Goal: Task Accomplishment & Management: Complete application form

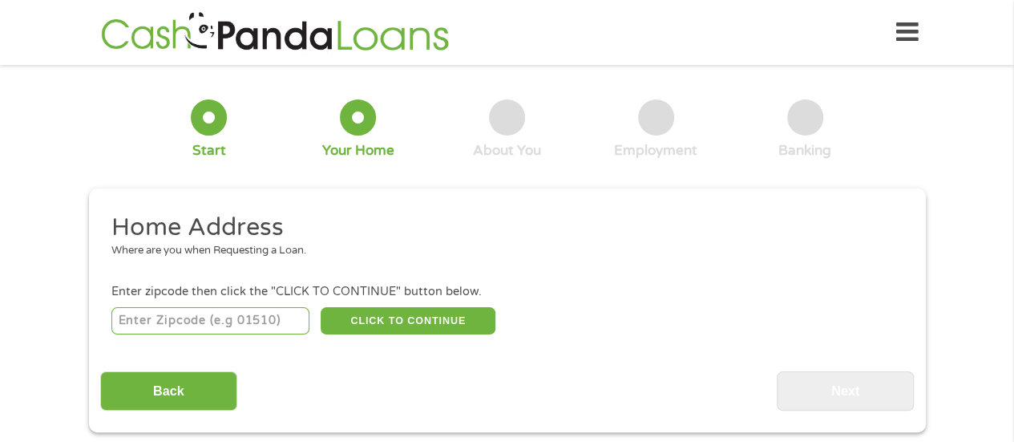
click at [277, 321] on input "number" at bounding box center [210, 320] width 198 height 27
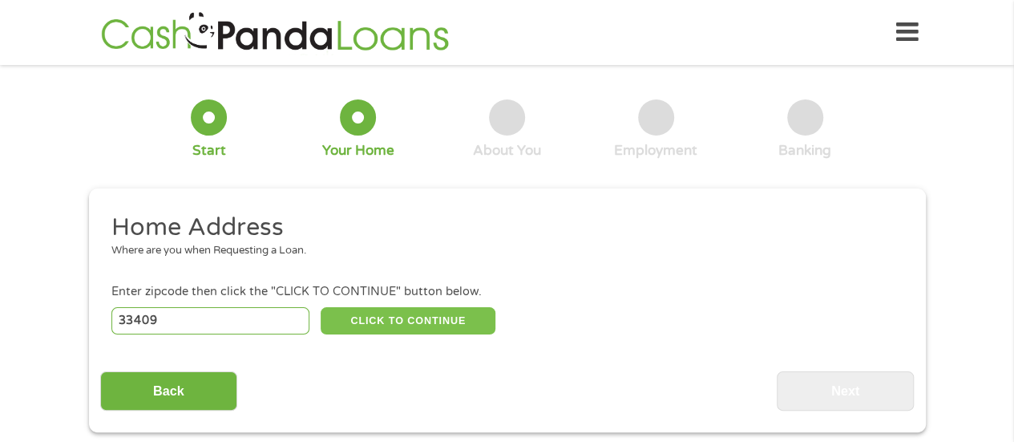
type input "33409"
click at [378, 332] on button "CLICK TO CONTINUE" at bounding box center [408, 320] width 175 height 27
type input "33409"
type input "[GEOGRAPHIC_DATA]"
select select "[US_STATE]"
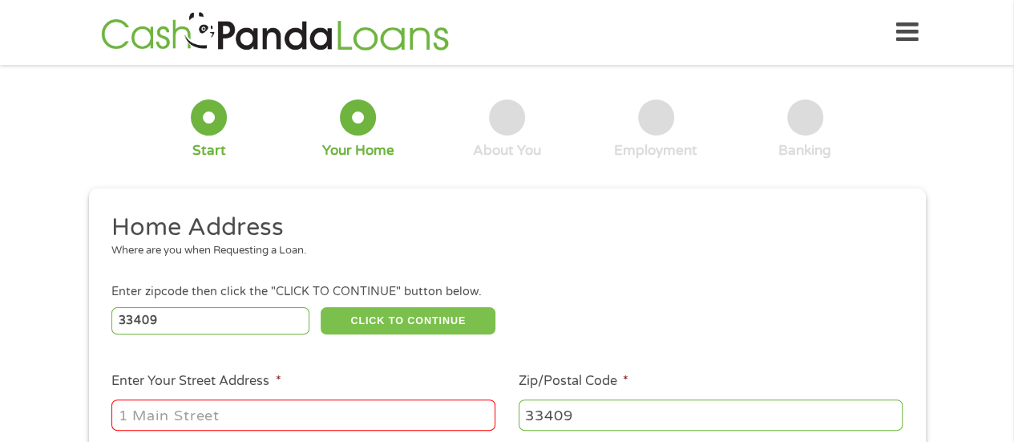
scroll to position [87, 0]
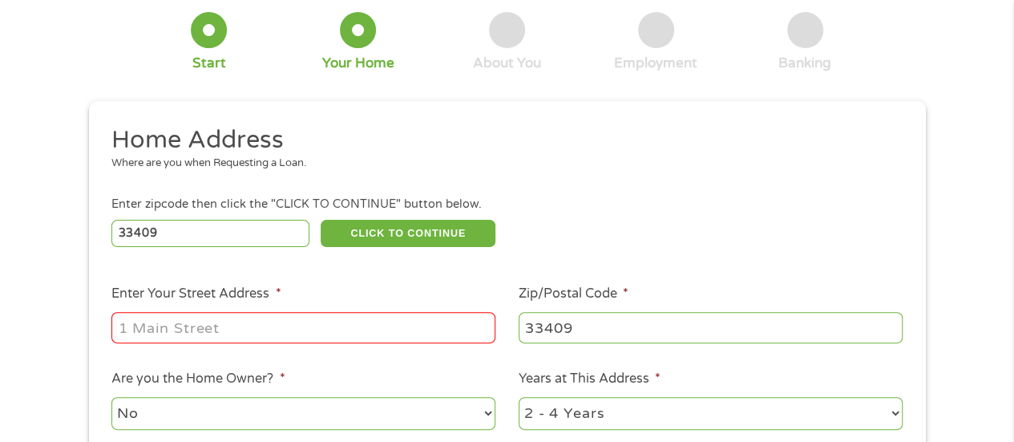
click at [329, 333] on input "Enter Your Street Address *" at bounding box center [303, 327] width 384 height 30
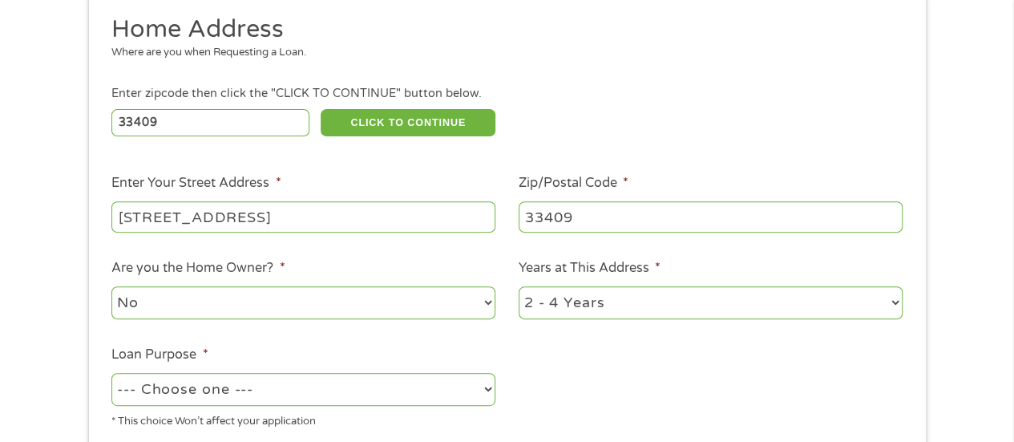
scroll to position [200, 0]
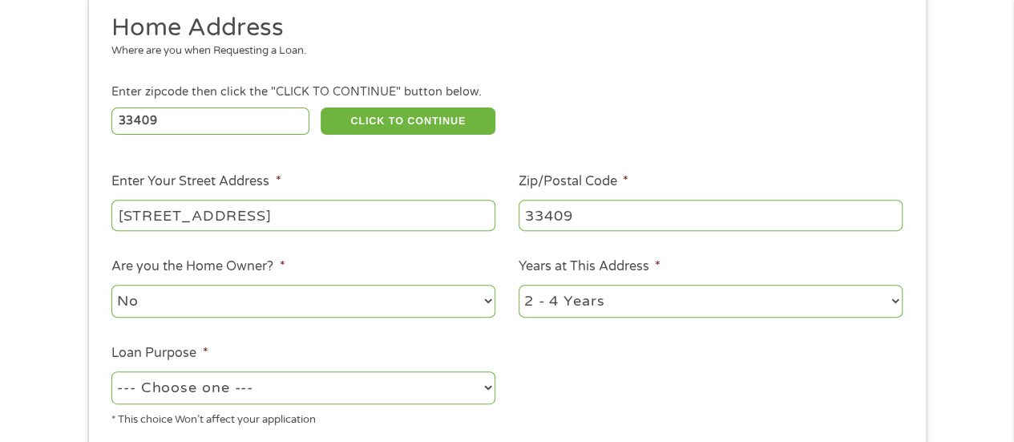
type input "[STREET_ADDRESS]"
click at [329, 294] on select "No Yes" at bounding box center [303, 301] width 384 height 33
click at [111, 285] on select "No Yes" at bounding box center [303, 301] width 384 height 33
click at [582, 310] on select "1 Year or less 1 - 2 Years 2 - 4 Years Over 4 Years" at bounding box center [711, 301] width 384 height 33
select select "24months"
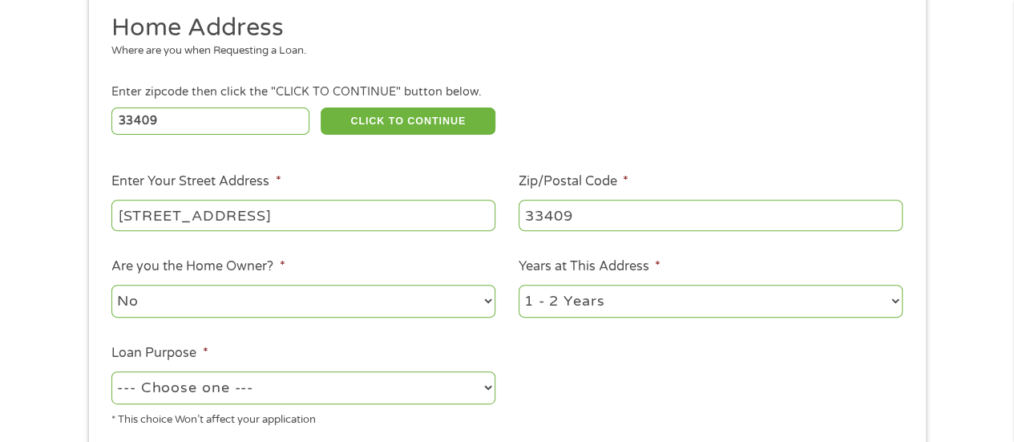
click at [519, 285] on select "1 Year or less 1 - 2 Years 2 - 4 Years Over 4 Years" at bounding box center [711, 301] width 384 height 33
click at [382, 394] on select "--- Choose one --- Pay Bills Debt Consolidation Home Improvement Major Purchase…" at bounding box center [303, 387] width 384 height 33
select select "paybills"
click at [111, 372] on select "--- Choose one --- Pay Bills Debt Consolidation Home Improvement Major Purchase…" at bounding box center [303, 387] width 384 height 33
click at [250, 196] on li "Enter Your Street Address * [STREET_ADDRESS]" at bounding box center [303, 203] width 407 height 62
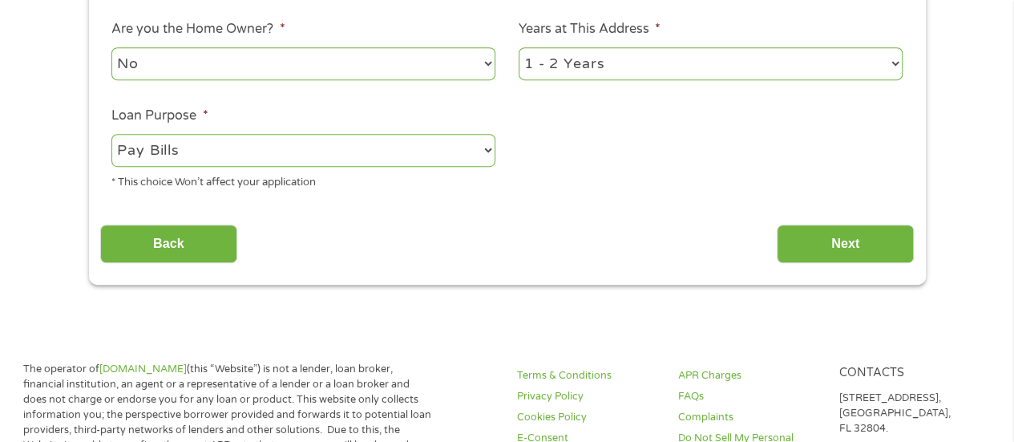
scroll to position [438, 0]
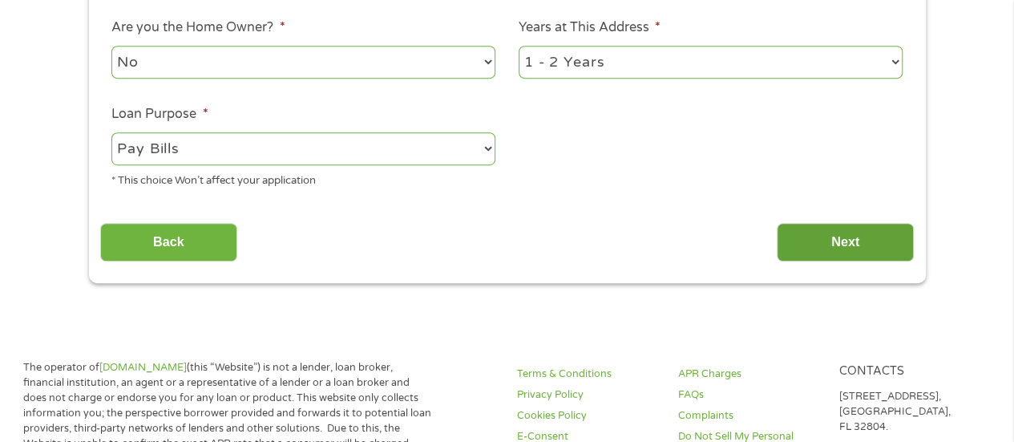
click at [799, 238] on input "Next" at bounding box center [845, 242] width 137 height 39
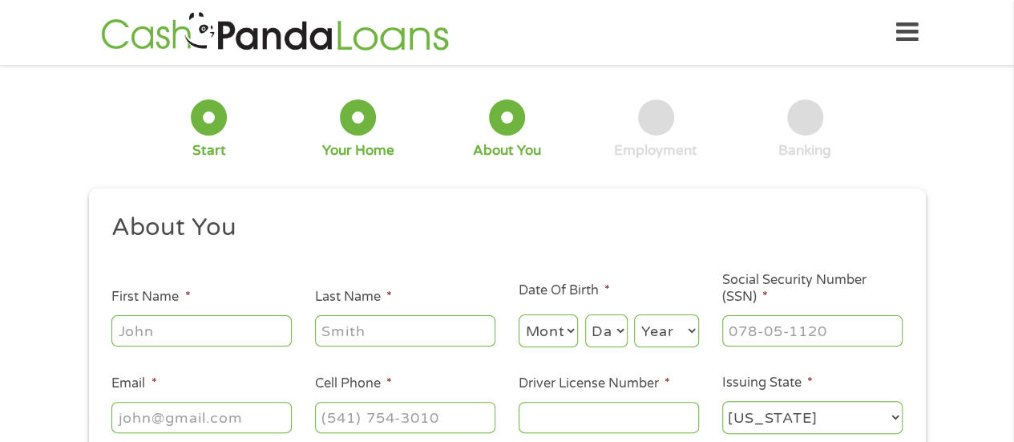
scroll to position [0, 0]
click at [268, 322] on input "First Name *" at bounding box center [201, 330] width 180 height 30
type input "DeArius"
type input "White"
click at [560, 336] on select "Month 1 2 3 4 5 6 7 8 9 10 11 12" at bounding box center [549, 330] width 60 height 33
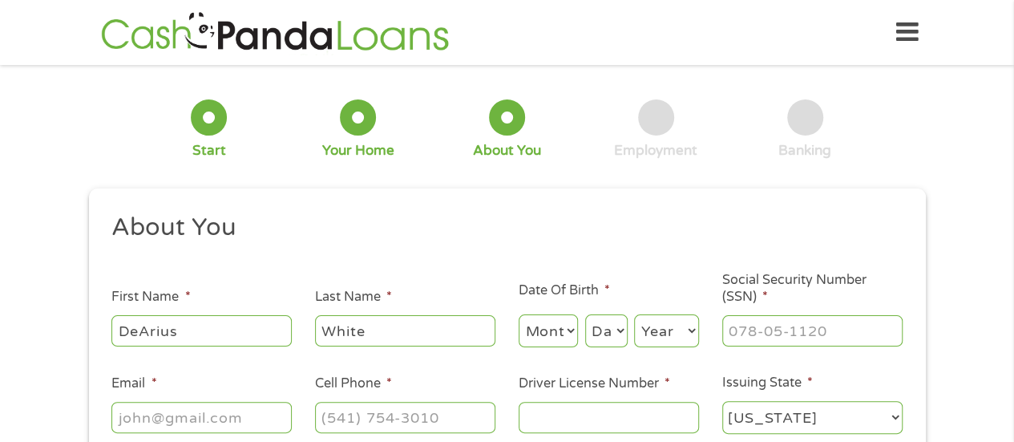
select select "9"
click at [519, 315] on select "Month 1 2 3 4 5 6 7 8 9 10 11 12" at bounding box center [549, 330] width 60 height 33
click at [554, 227] on h2 "About You" at bounding box center [500, 228] width 779 height 32
click at [620, 334] on select "Day 1 2 3 4 5 6 7 8 9 10 11 12 13 14 15 16 17 18 19 20 21 22 23 24 25 26 27 28 …" at bounding box center [606, 330] width 42 height 33
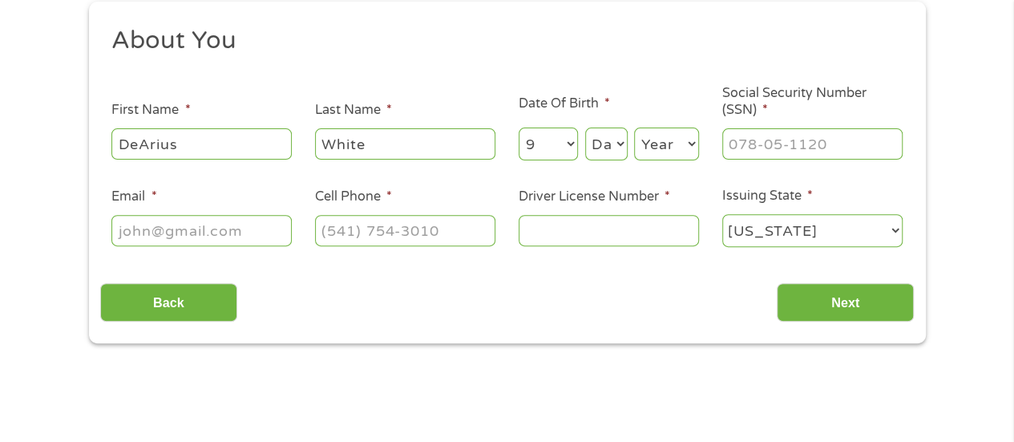
scroll to position [191, 0]
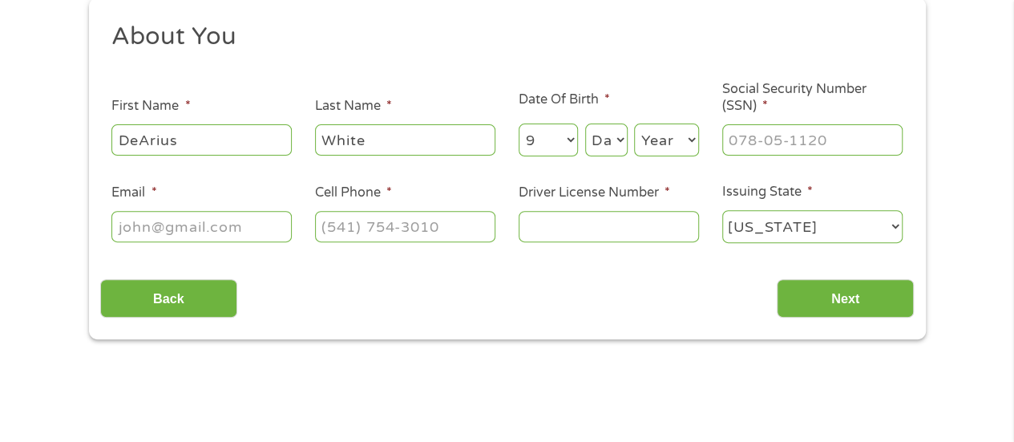
click at [608, 145] on select "Day 1 2 3 4 5 6 7 8 9 10 11 12 13 14 15 16 17 18 19 20 21 22 23 24 25 26 27 28 …" at bounding box center [606, 139] width 42 height 33
select select "30"
click at [585, 124] on select "Day 1 2 3 4 5 6 7 8 9 10 11 12 13 14 15 16 17 18 19 20 21 22 23 24 25 26 27 28 …" at bounding box center [606, 139] width 42 height 33
click at [662, 147] on select "Year [DATE] 2006 2005 2004 2003 2002 2001 2000 1999 1998 1997 1996 1995 1994 19…" at bounding box center [666, 139] width 65 height 33
select select "1990"
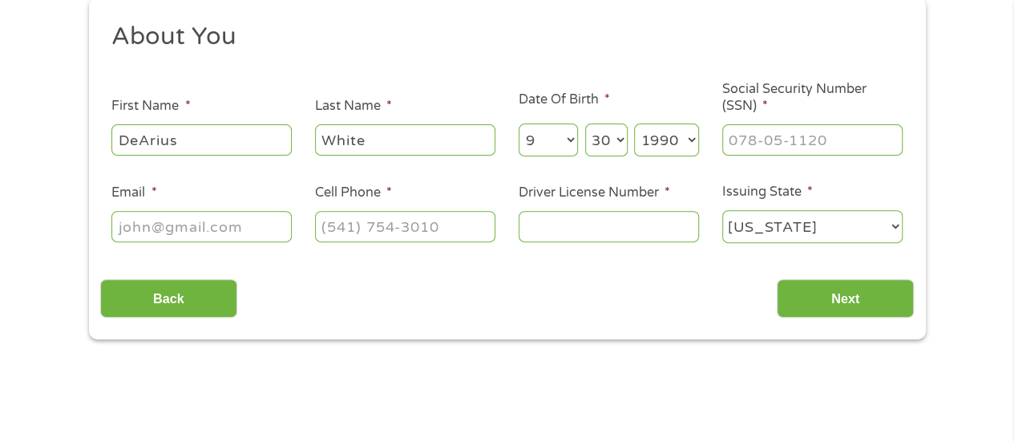
click at [634, 124] on select "Year [DATE] 2006 2005 2004 2003 2002 2001 2000 1999 1998 1997 1996 1995 1994 19…" at bounding box center [666, 139] width 65 height 33
click at [758, 125] on input "___-__-____" at bounding box center [812, 139] width 180 height 30
type input "238-69-2901"
click at [156, 238] on input "Email *" at bounding box center [201, 226] width 180 height 30
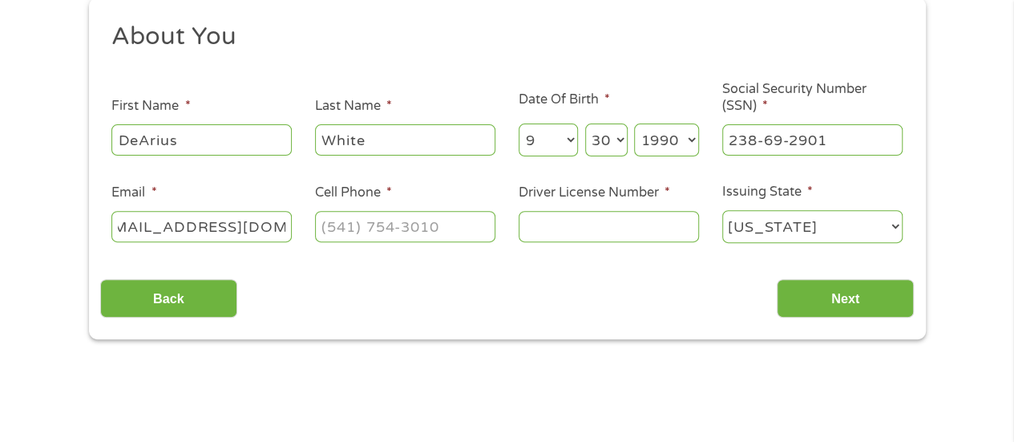
type input "[EMAIL_ADDRESS][DOMAIN_NAME]"
type input "[PHONE_NUMBER]"
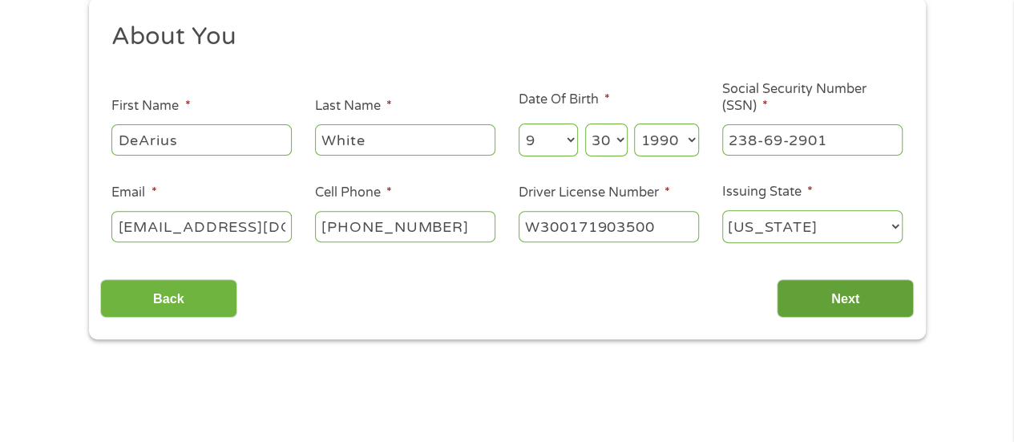
type input "W300171903500"
click at [851, 310] on input "Next" at bounding box center [845, 298] width 137 height 39
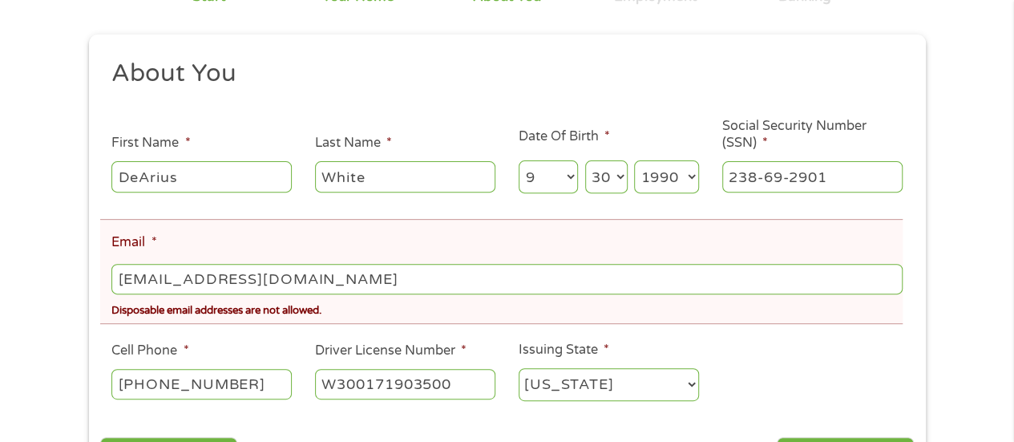
scroll to position [220, 0]
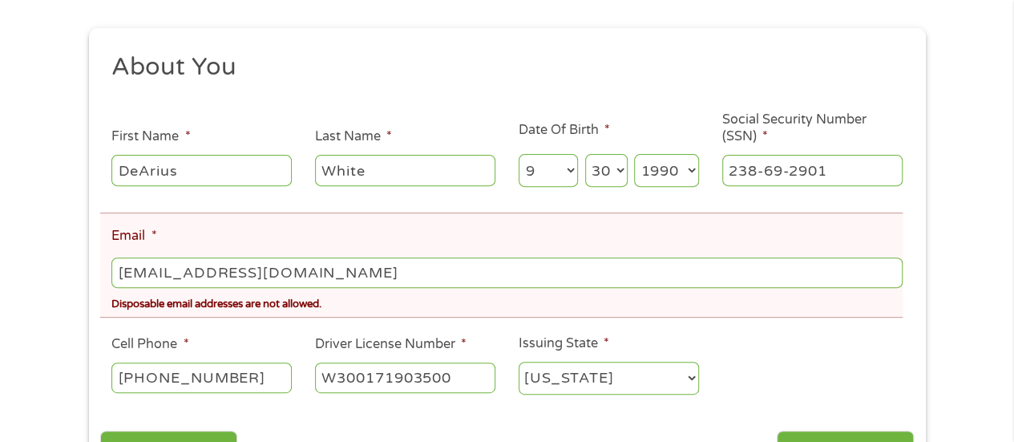
click at [362, 288] on input "[EMAIL_ADDRESS][DOMAIN_NAME]" at bounding box center [506, 272] width 790 height 30
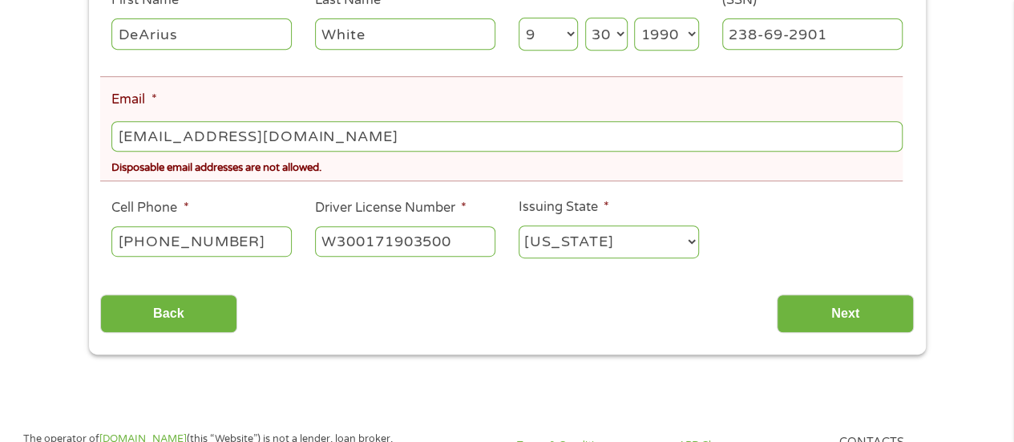
scroll to position [361, 0]
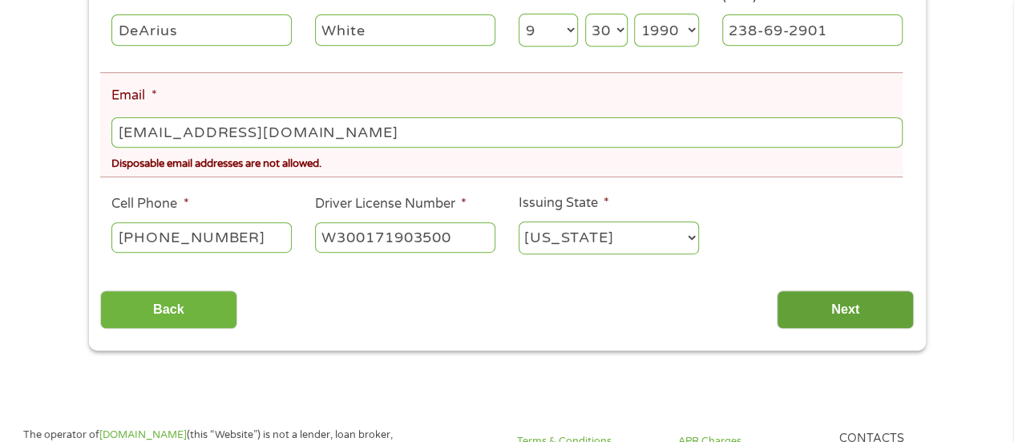
type input "[EMAIL_ADDRESS][DOMAIN_NAME]"
click at [880, 323] on input "Next" at bounding box center [845, 309] width 137 height 39
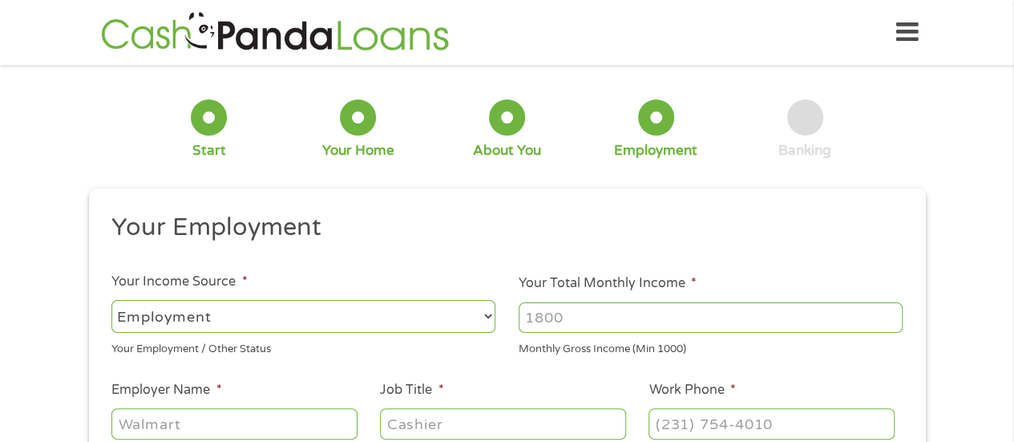
scroll to position [0, 0]
click at [380, 310] on select "--- Choose one --- Employment [DEMOGRAPHIC_DATA] Benefits" at bounding box center [303, 316] width 384 height 33
click at [111, 300] on select "--- Choose one --- Employment [DEMOGRAPHIC_DATA] Benefits" at bounding box center [303, 316] width 384 height 33
click at [361, 333] on div "--- Choose one --- Employment [DEMOGRAPHIC_DATA] Benefits" at bounding box center [303, 316] width 384 height 38
click at [375, 317] on select "--- Choose one --- Employment [DEMOGRAPHIC_DATA] Benefits" at bounding box center [303, 316] width 384 height 33
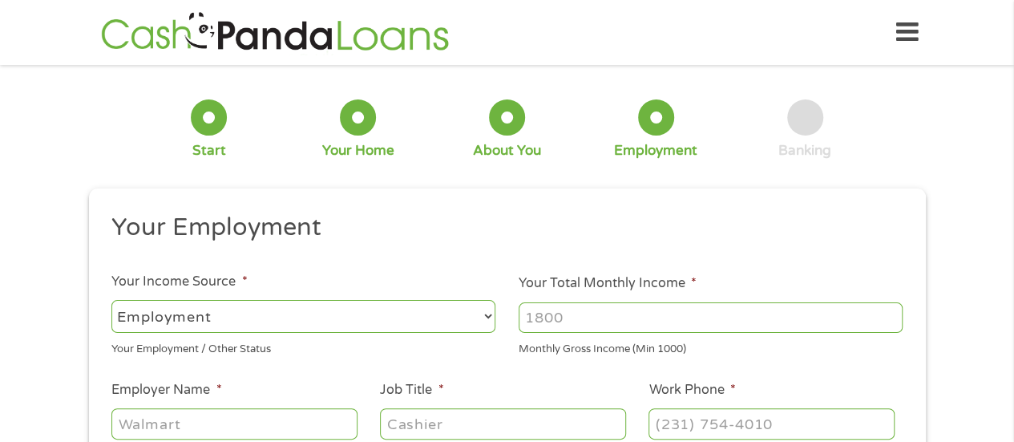
click at [111, 300] on select "--- Choose one --- Employment [DEMOGRAPHIC_DATA] Benefits" at bounding box center [303, 316] width 384 height 33
click at [574, 325] on input "Your Total Monthly Income *" at bounding box center [711, 317] width 384 height 30
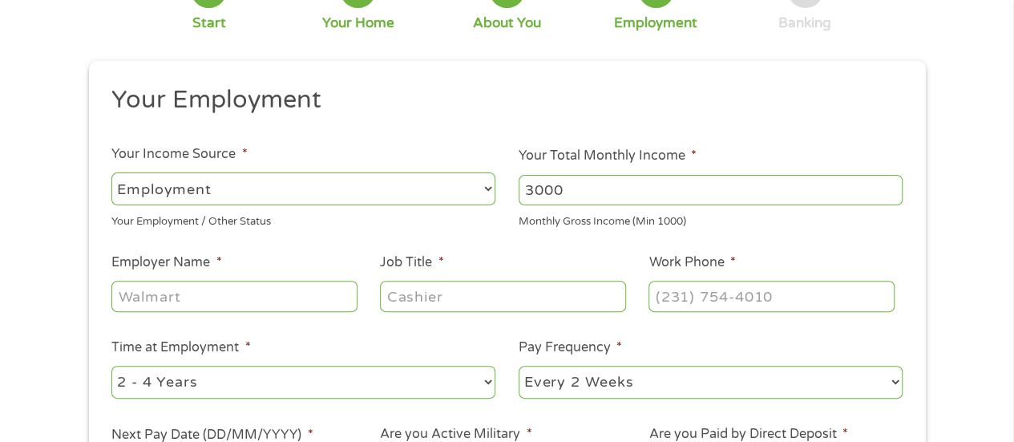
scroll to position [130, 0]
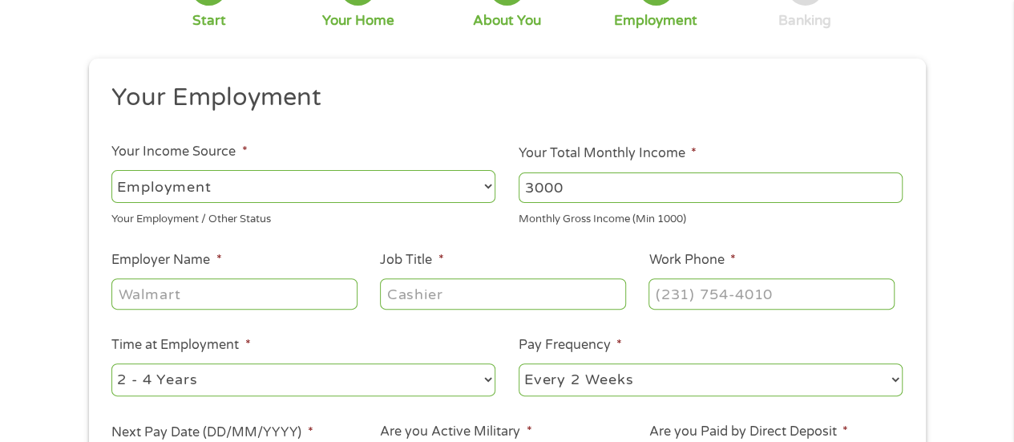
type input "3000"
click at [136, 286] on input "Employer Name *" at bounding box center [233, 293] width 245 height 30
type input "FirstService Residential"
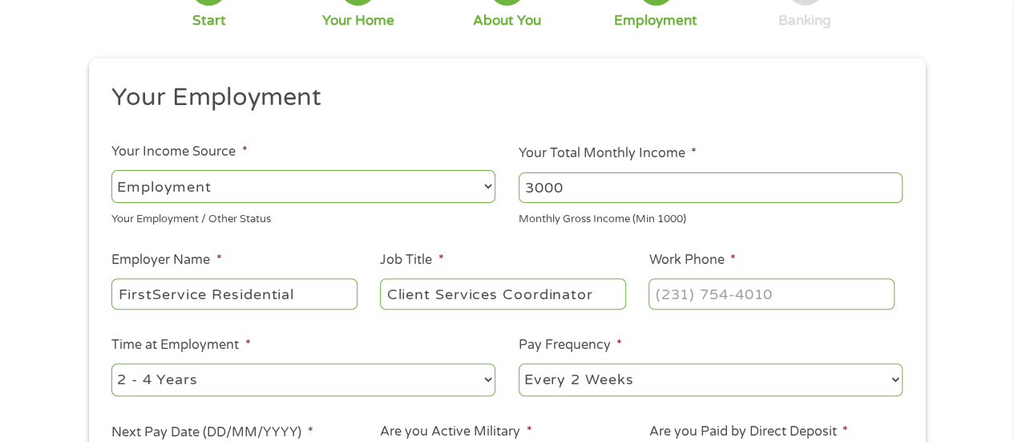
type input "Client Services Coordinator"
type input "[PHONE_NUMBER]"
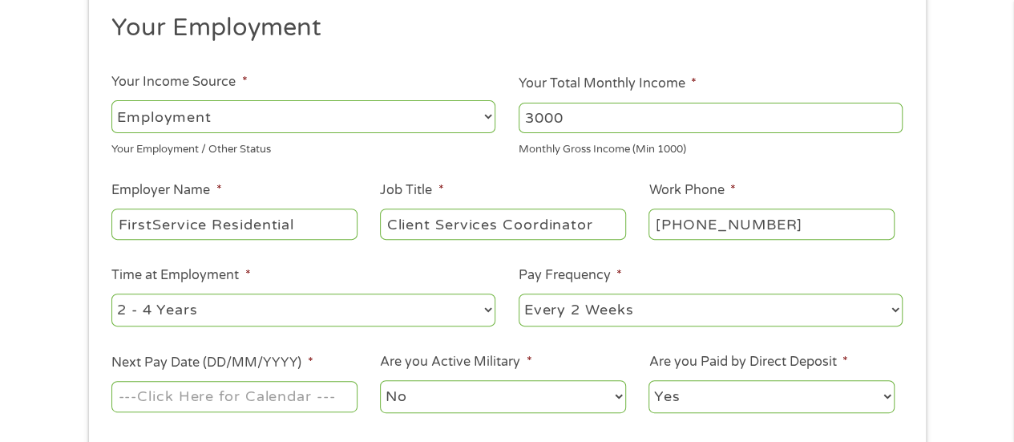
scroll to position [202, 0]
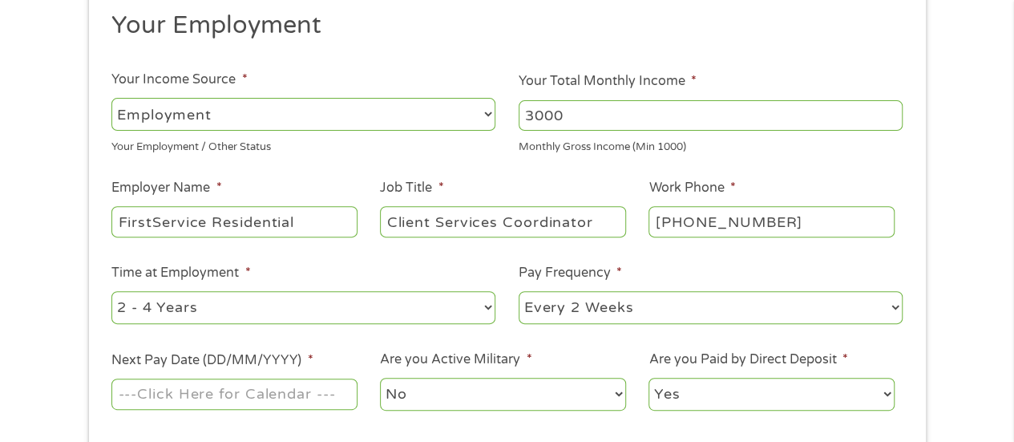
click at [249, 400] on input "Next Pay Date (DD/MM/YYYY) *" at bounding box center [233, 393] width 245 height 30
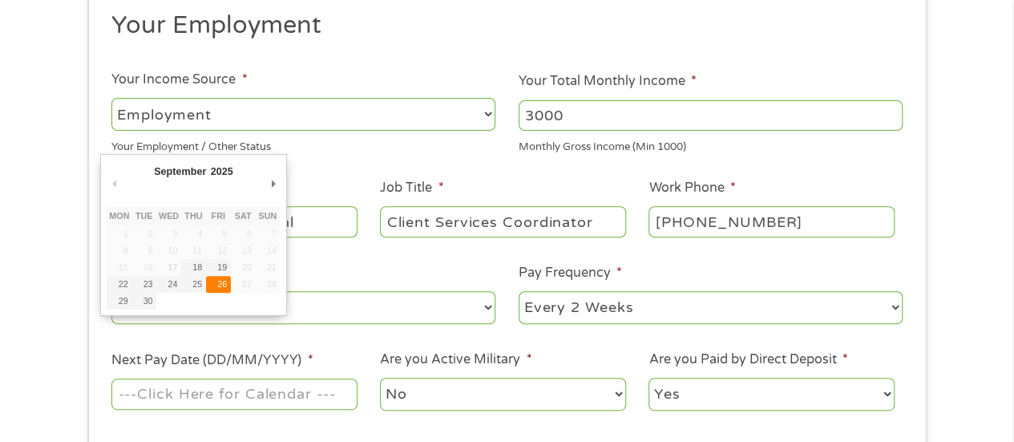
type input "[DATE]"
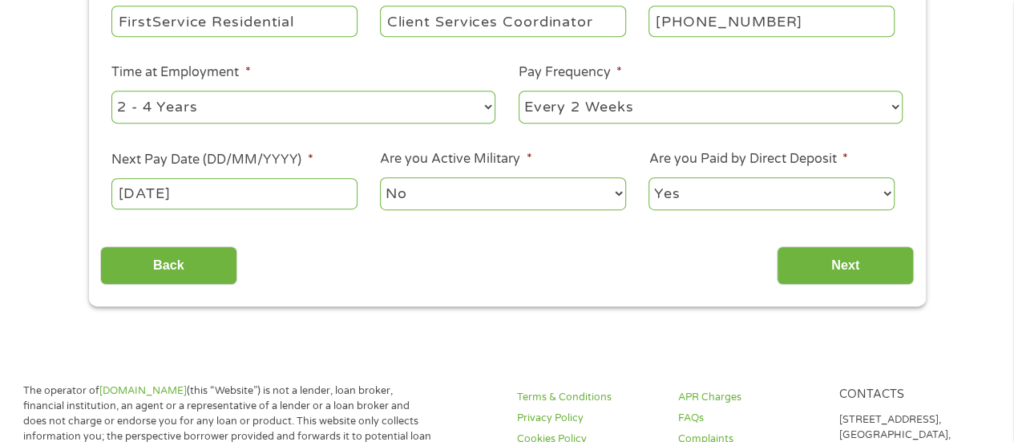
scroll to position [405, 0]
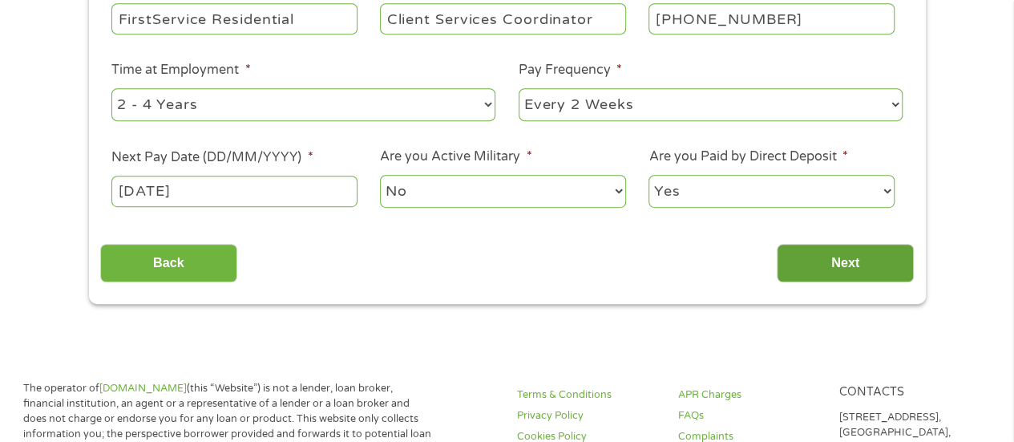
click at [813, 272] on input "Next" at bounding box center [845, 263] width 137 height 39
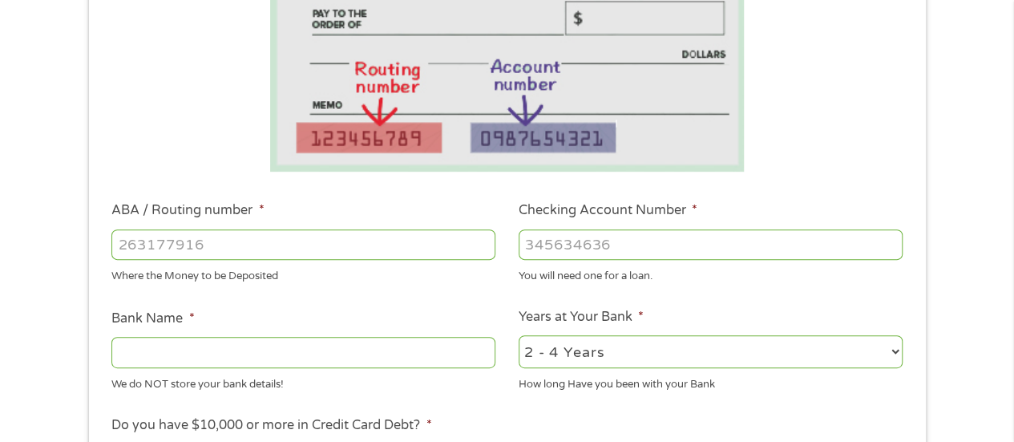
scroll to position [384, 0]
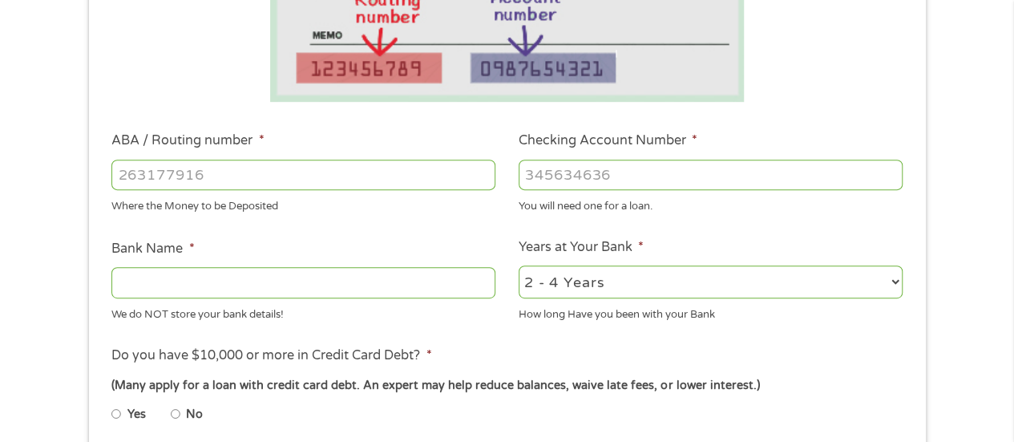
click at [316, 203] on div "Where the Money to be Deposited" at bounding box center [303, 204] width 384 height 22
click at [309, 180] on input "ABA / Routing number *" at bounding box center [303, 175] width 384 height 30
type input "091302966"
type input "CHOICE FINANCIAL GROUP"
type input "091302966"
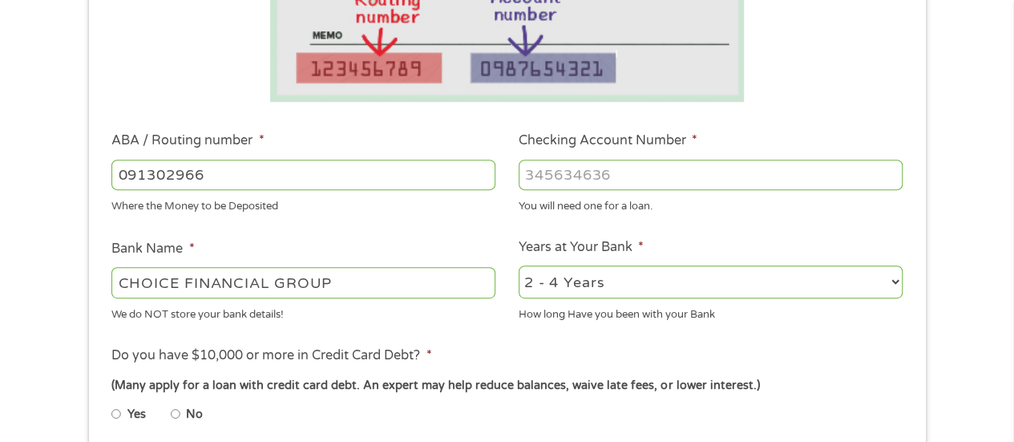
click at [593, 180] on input "Checking Account Number *" at bounding box center [711, 175] width 384 height 30
type input "2126367868665"
drag, startPoint x: 673, startPoint y: 273, endPoint x: 590, endPoint y: 291, distance: 84.4
click at [590, 291] on select "2 - 4 Years 6 - 12 Months 1 - 2 Years Over 4 Years" at bounding box center [711, 281] width 384 height 33
select select "24months"
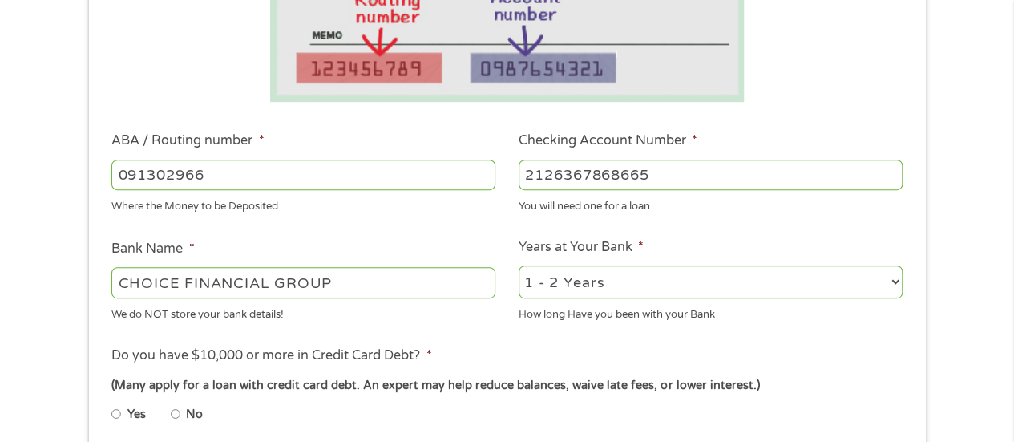
click at [519, 265] on select "2 - 4 Years 6 - 12 Months 1 - 2 Years Over 4 Years" at bounding box center [711, 281] width 384 height 33
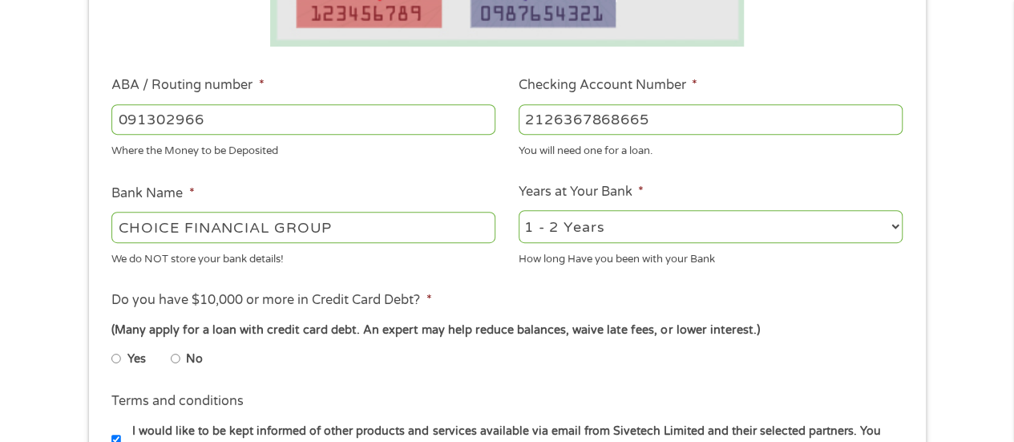
scroll to position [473, 0]
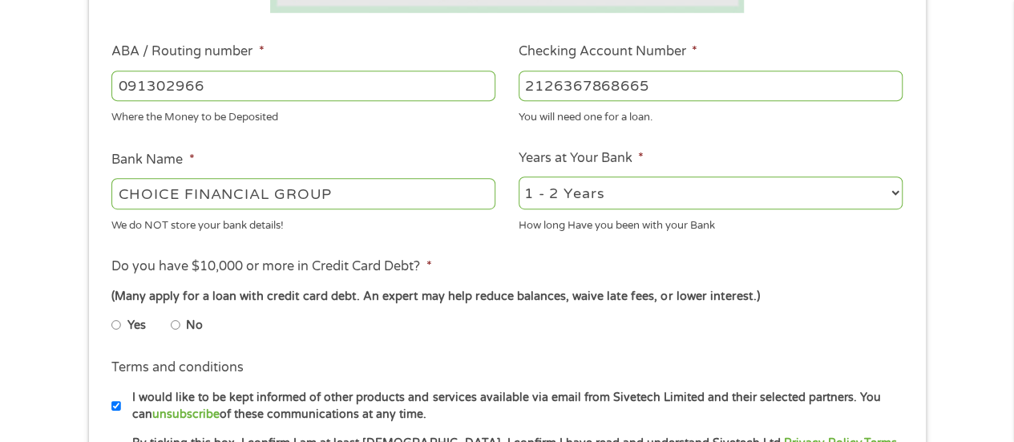
click at [175, 325] on input "No" at bounding box center [176, 325] width 10 height 26
radio input "true"
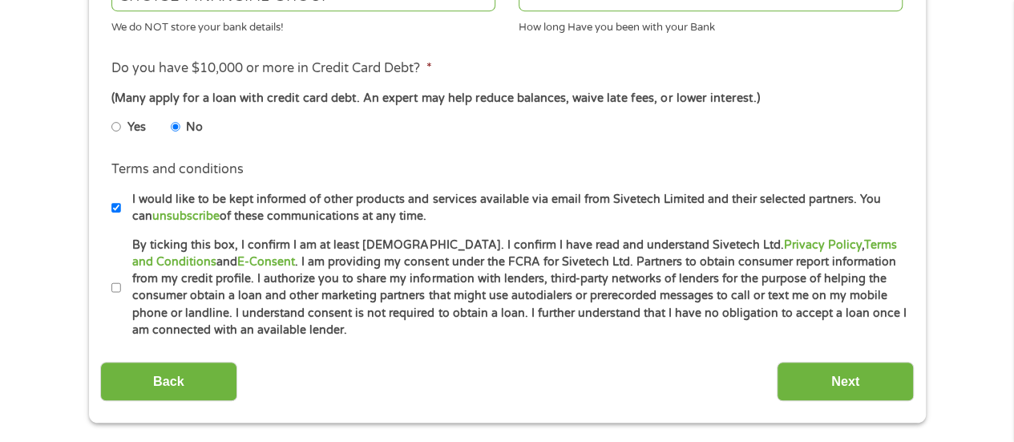
scroll to position [673, 0]
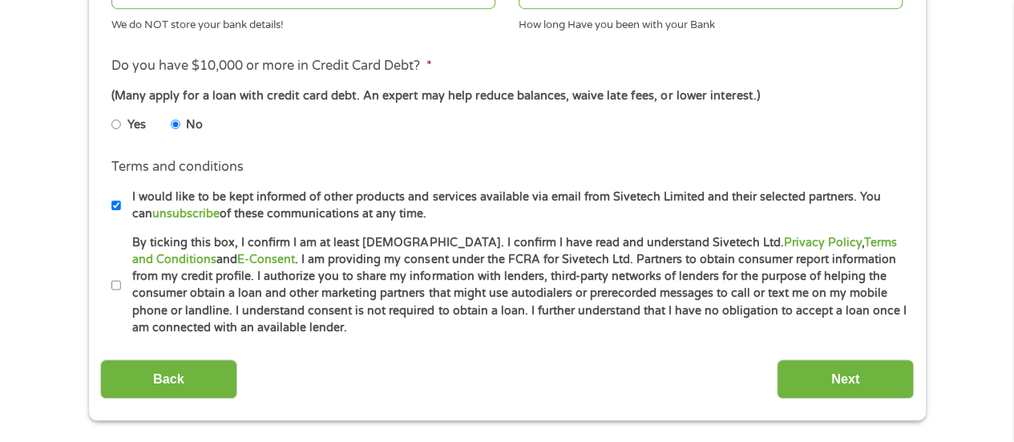
click at [114, 283] on input "By ticking this box, I confirm I am at least [DEMOGRAPHIC_DATA]. I confirm I ha…" at bounding box center [116, 286] width 10 height 26
checkbox input "true"
click at [827, 391] on input "Next" at bounding box center [845, 378] width 137 height 39
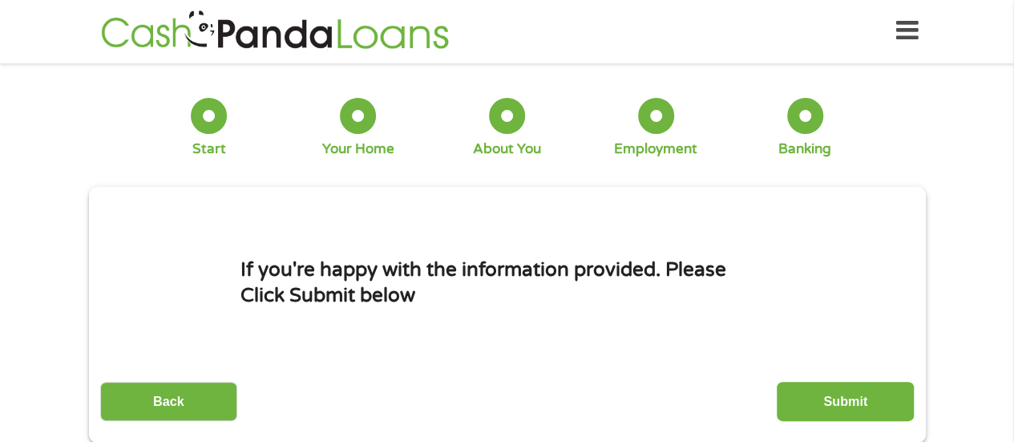
scroll to position [0, 0]
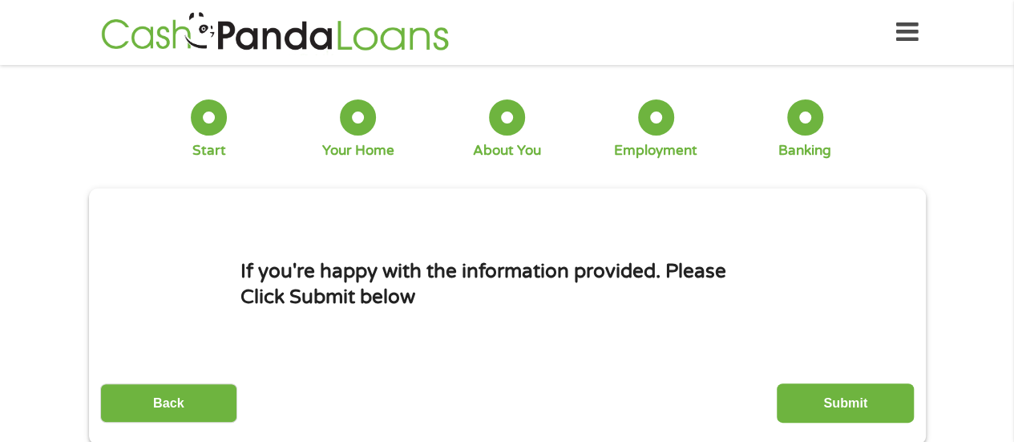
click at [827, 391] on input "Submit" at bounding box center [845, 402] width 137 height 39
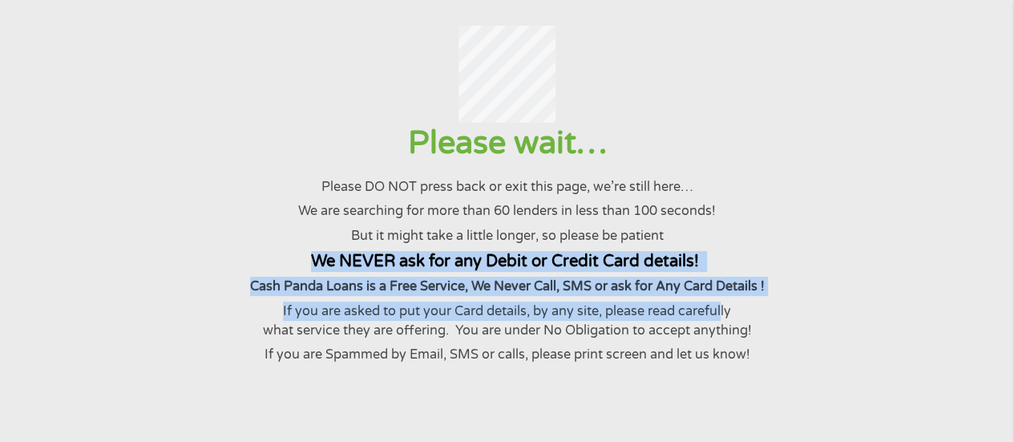
drag, startPoint x: 827, startPoint y: 346, endPoint x: 624, endPoint y: 456, distance: 231.0
